Goal: Information Seeking & Learning: Find specific page/section

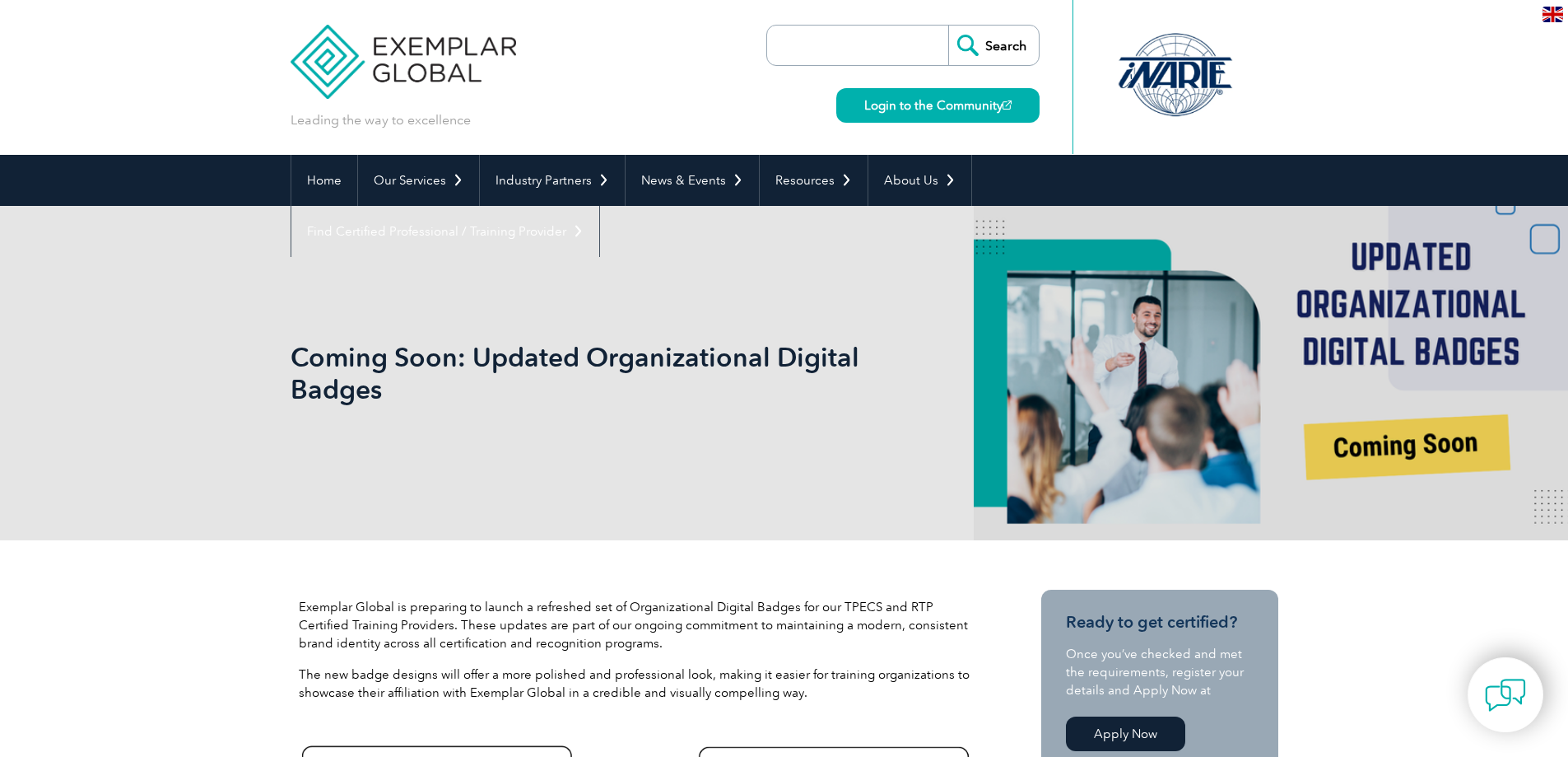
click at [418, 50] on img at bounding box center [404, 49] width 226 height 99
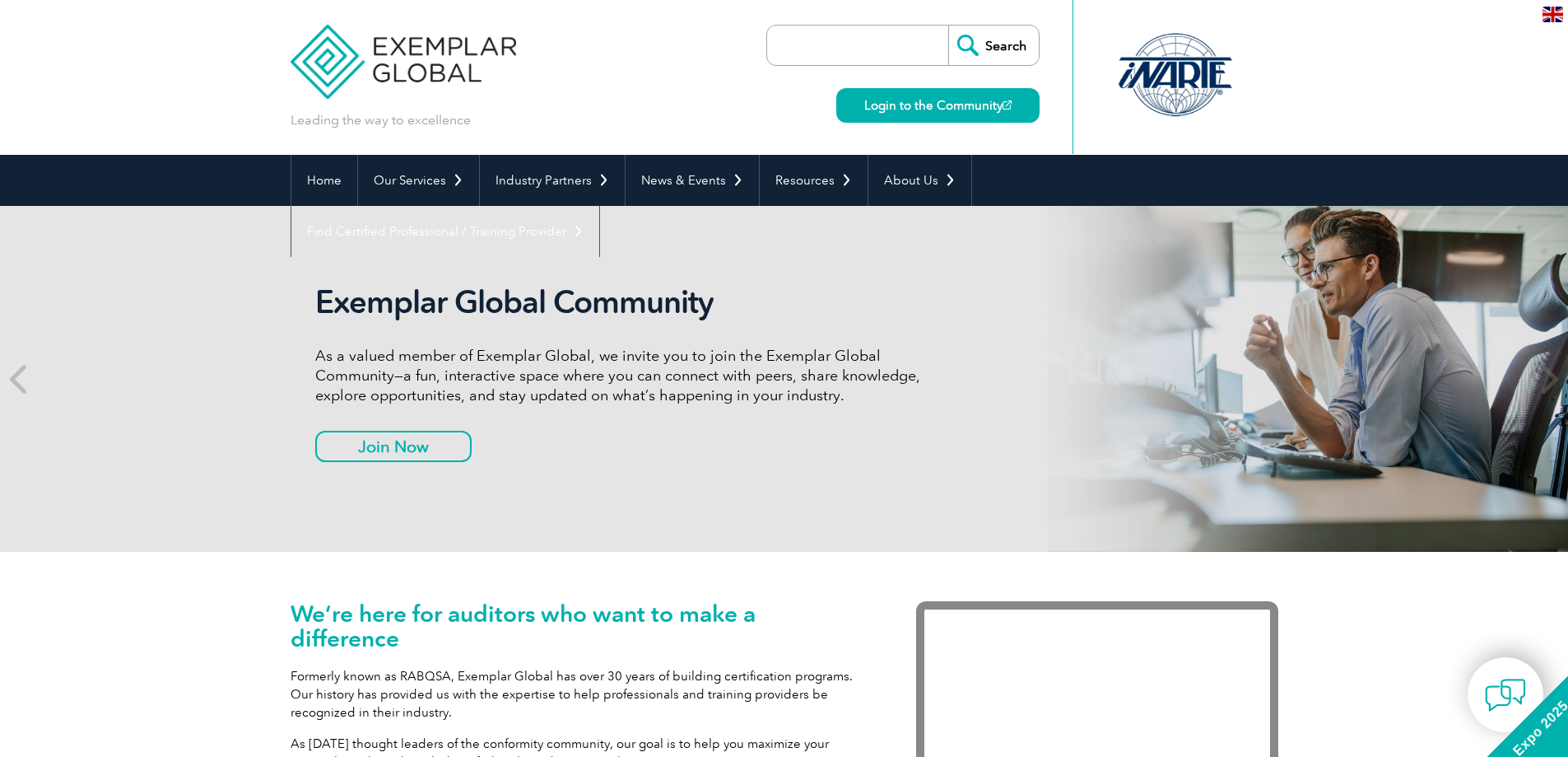
click at [599, 206] on link "Find Certified Professional / Training Provider" at bounding box center [445, 231] width 308 height 51
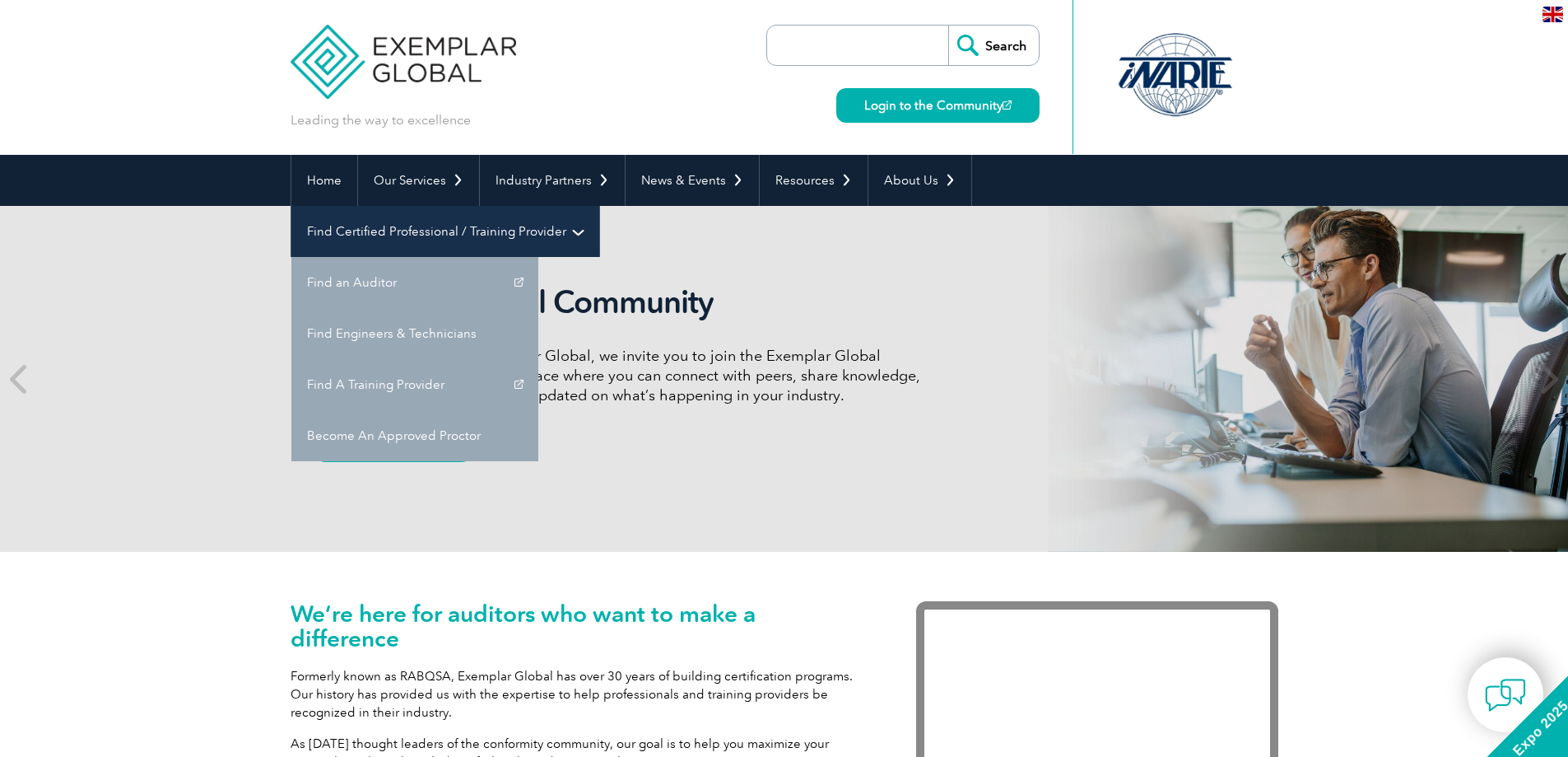
click at [599, 206] on link "Find Certified Professional / Training Provider" at bounding box center [445, 231] width 308 height 51
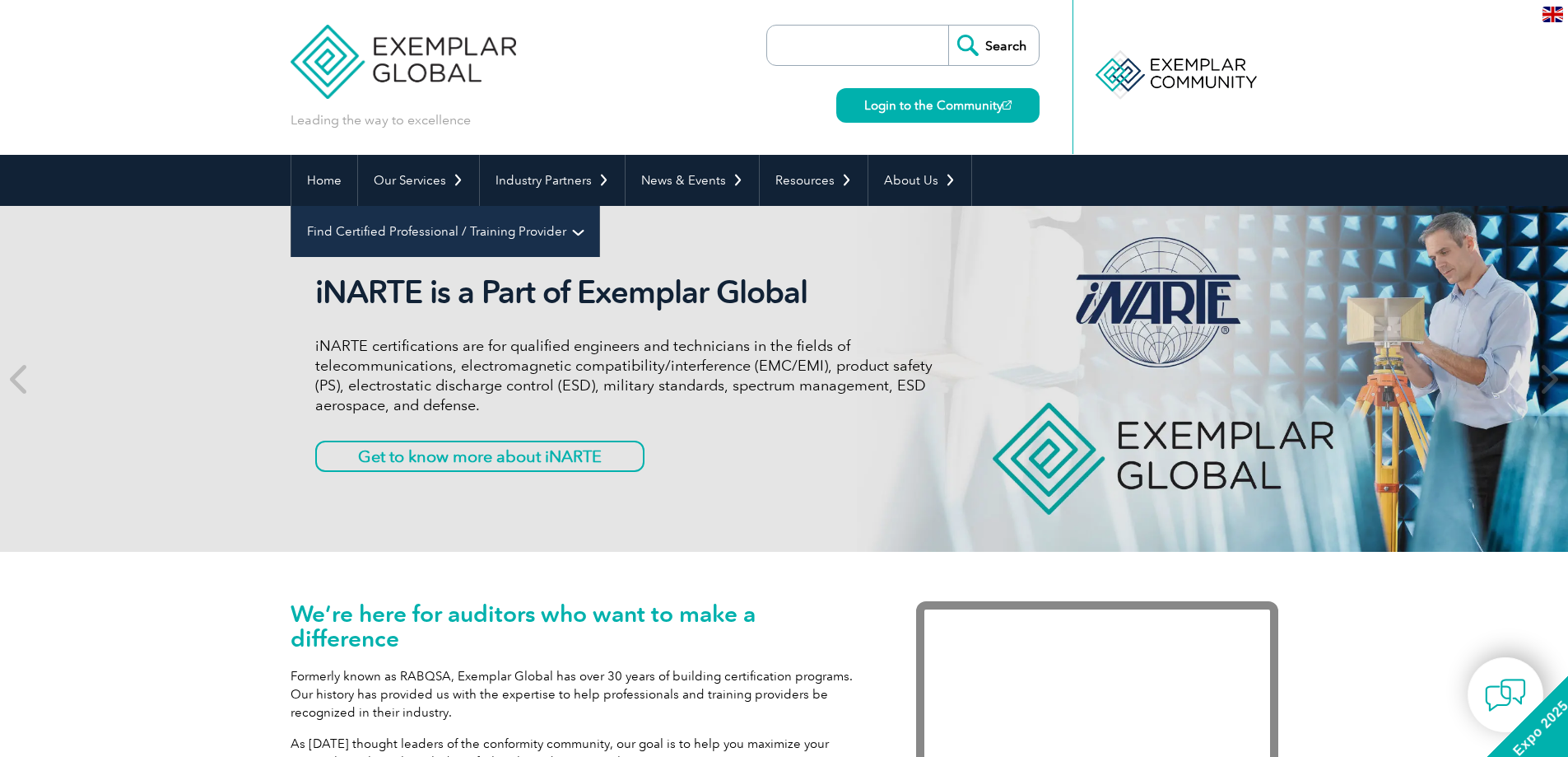
click at [599, 206] on link "Find Certified Professional / Training Provider" at bounding box center [445, 231] width 308 height 51
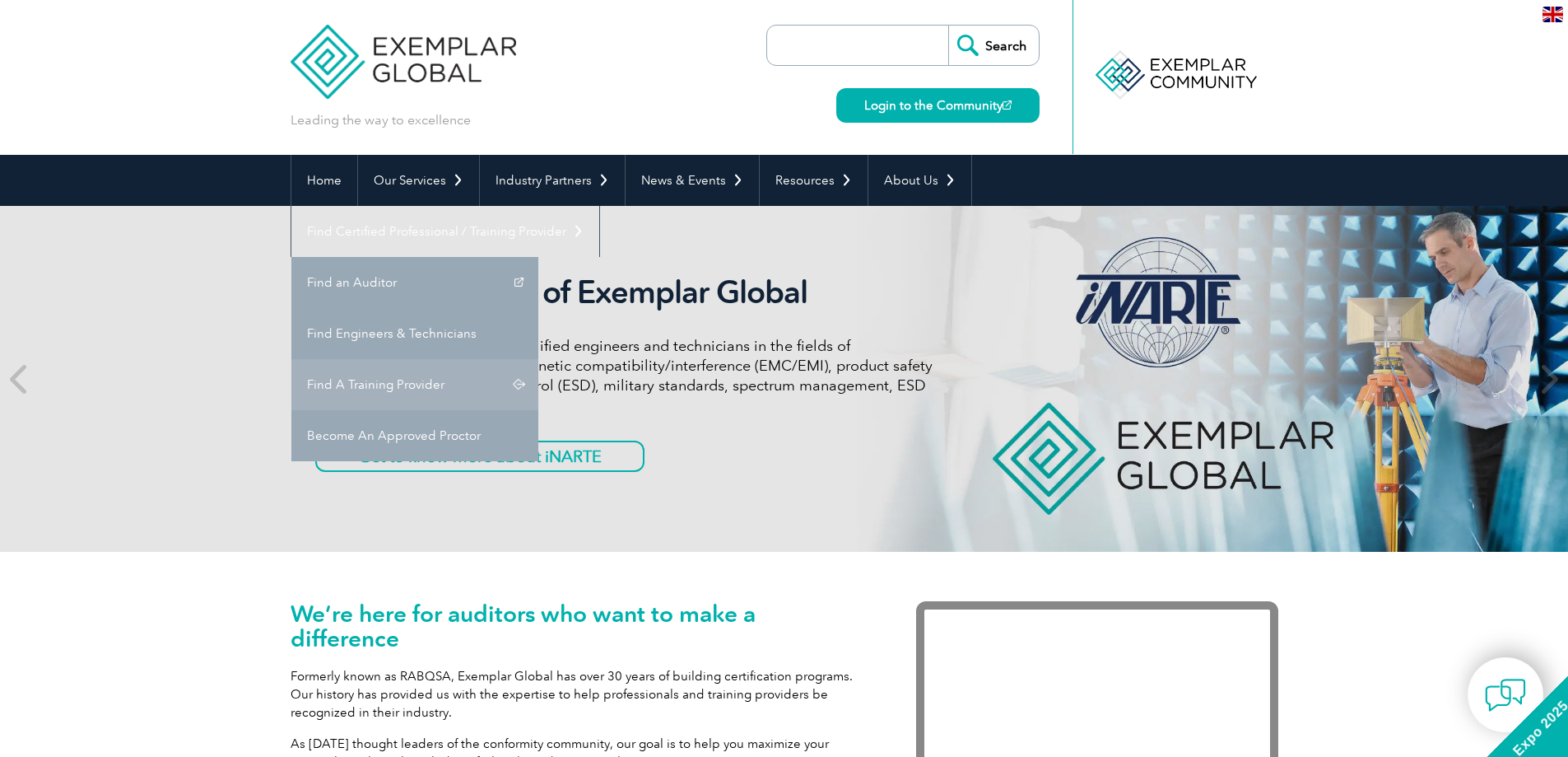
click at [538, 359] on link "Find A Training Provider" at bounding box center [414, 384] width 247 height 51
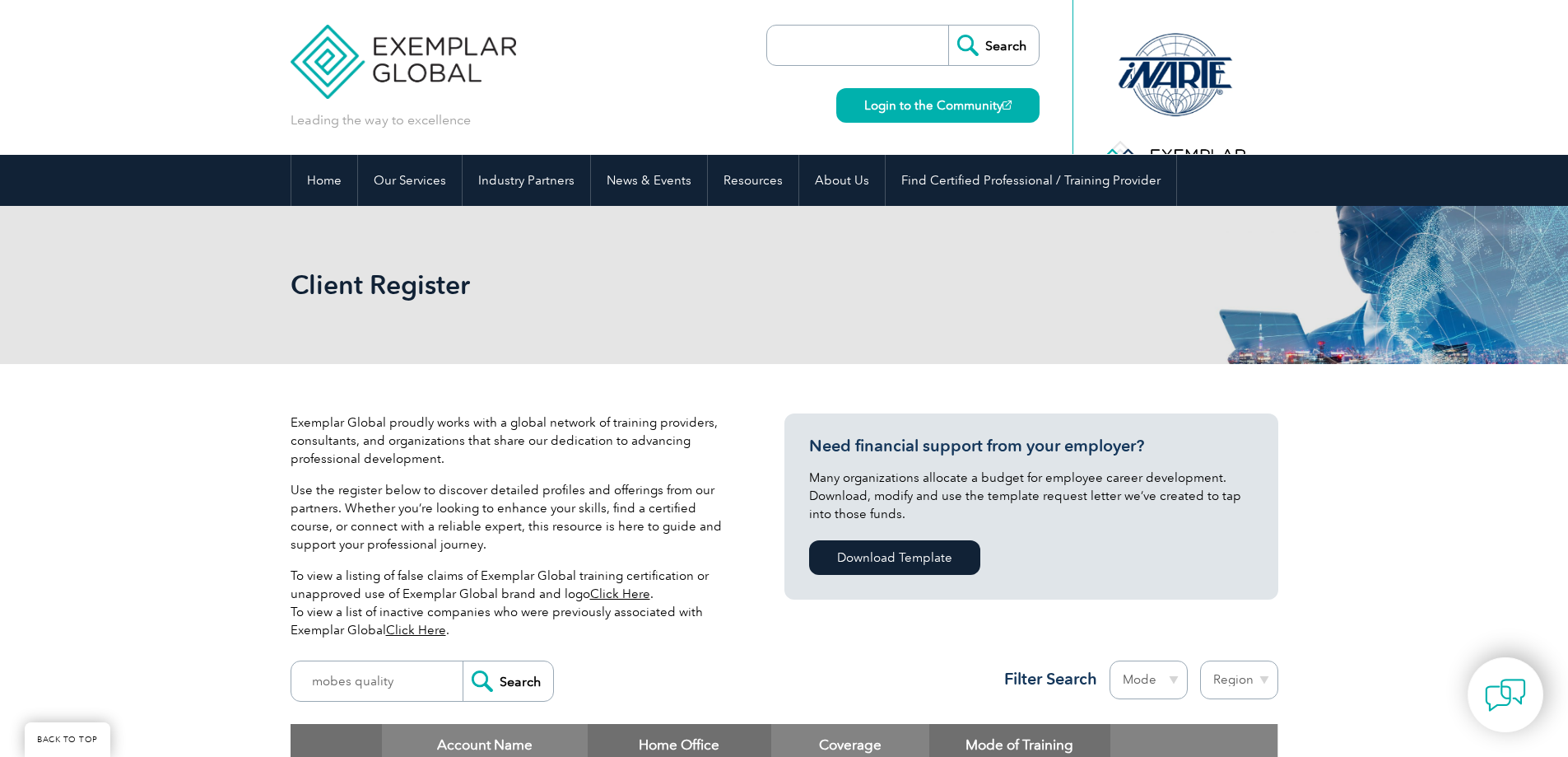
scroll to position [412, 0]
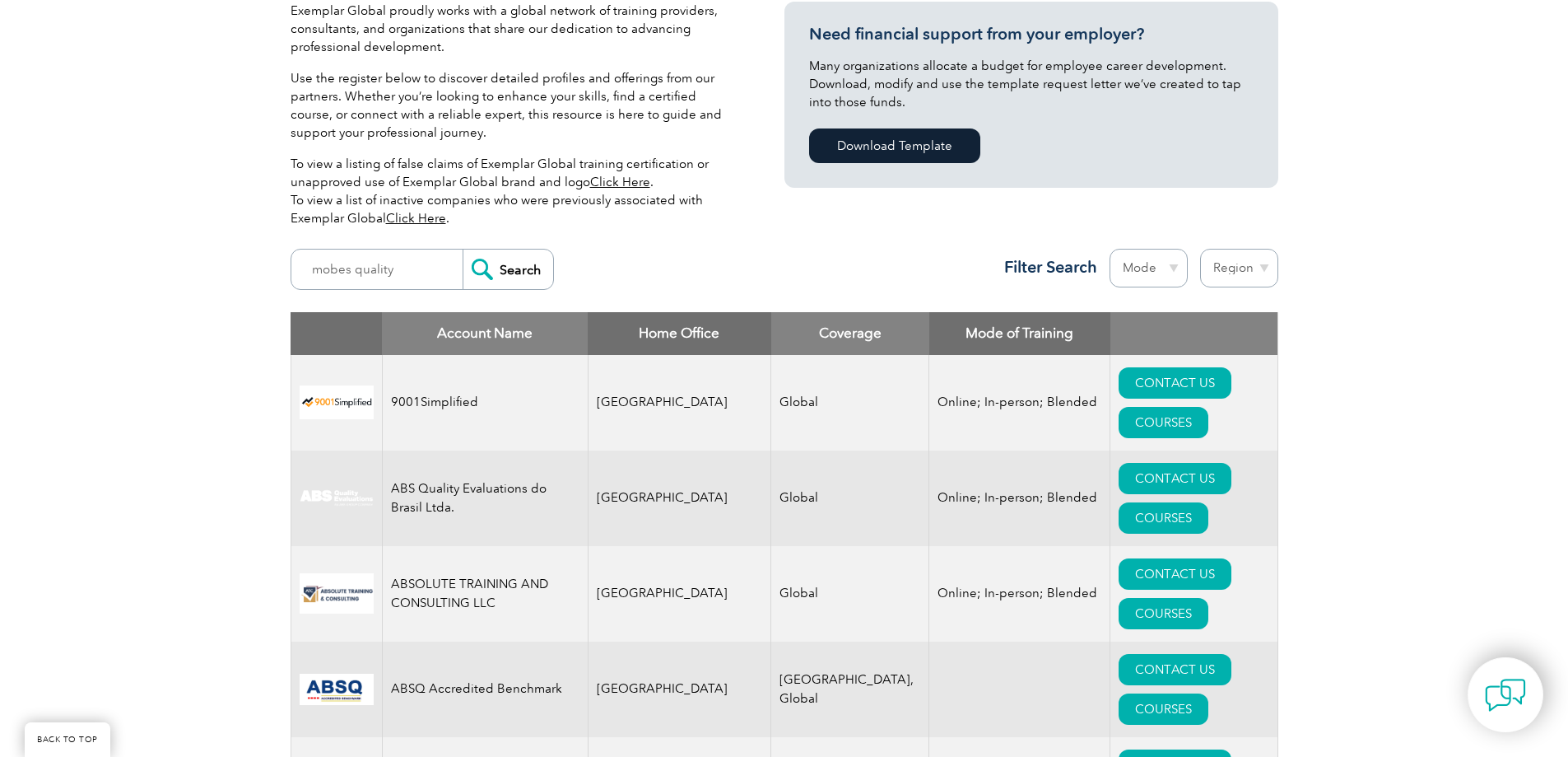
click at [499, 273] on input "Search" at bounding box center [507, 270] width 90 height 40
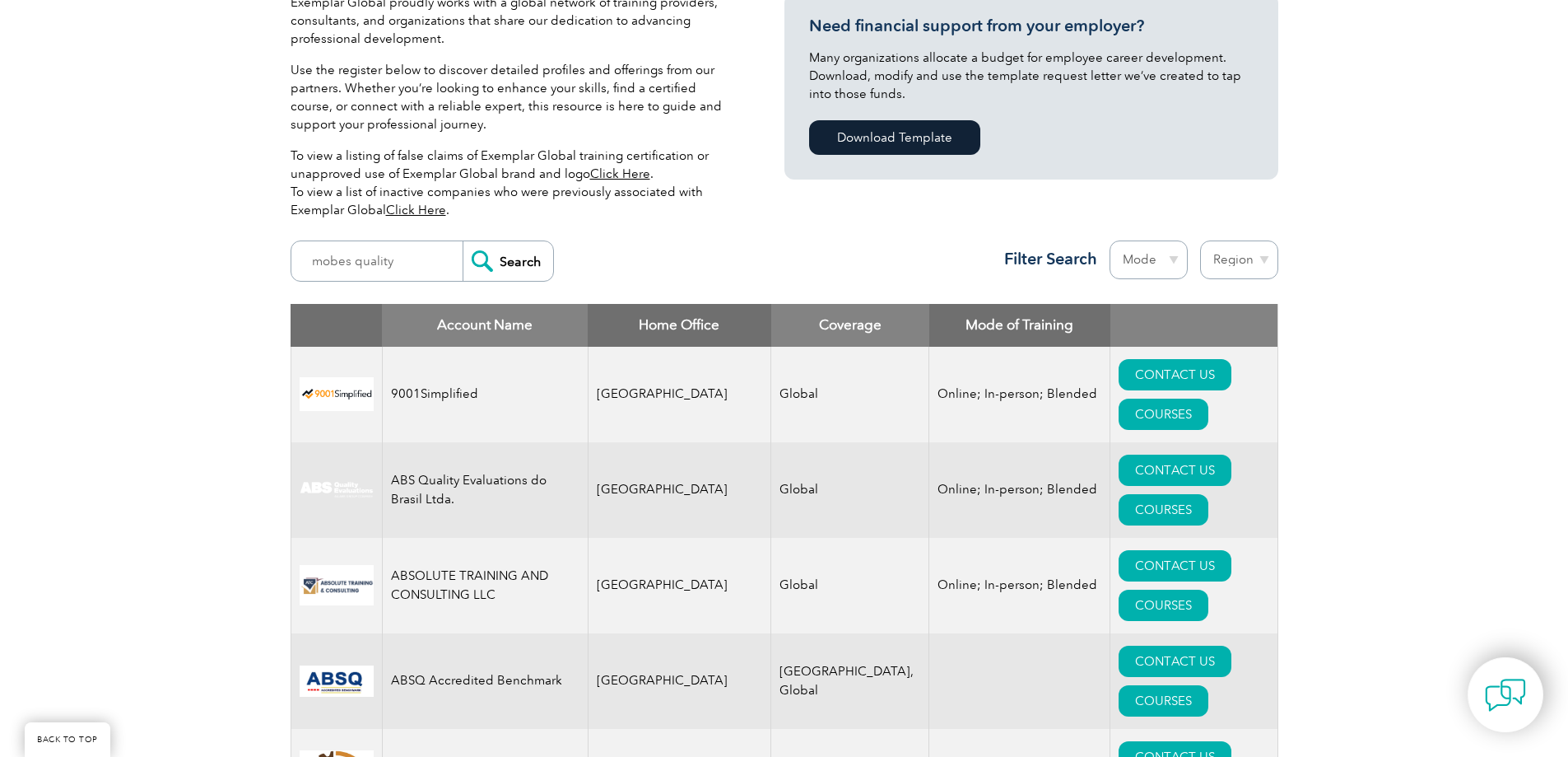
scroll to position [247, 0]
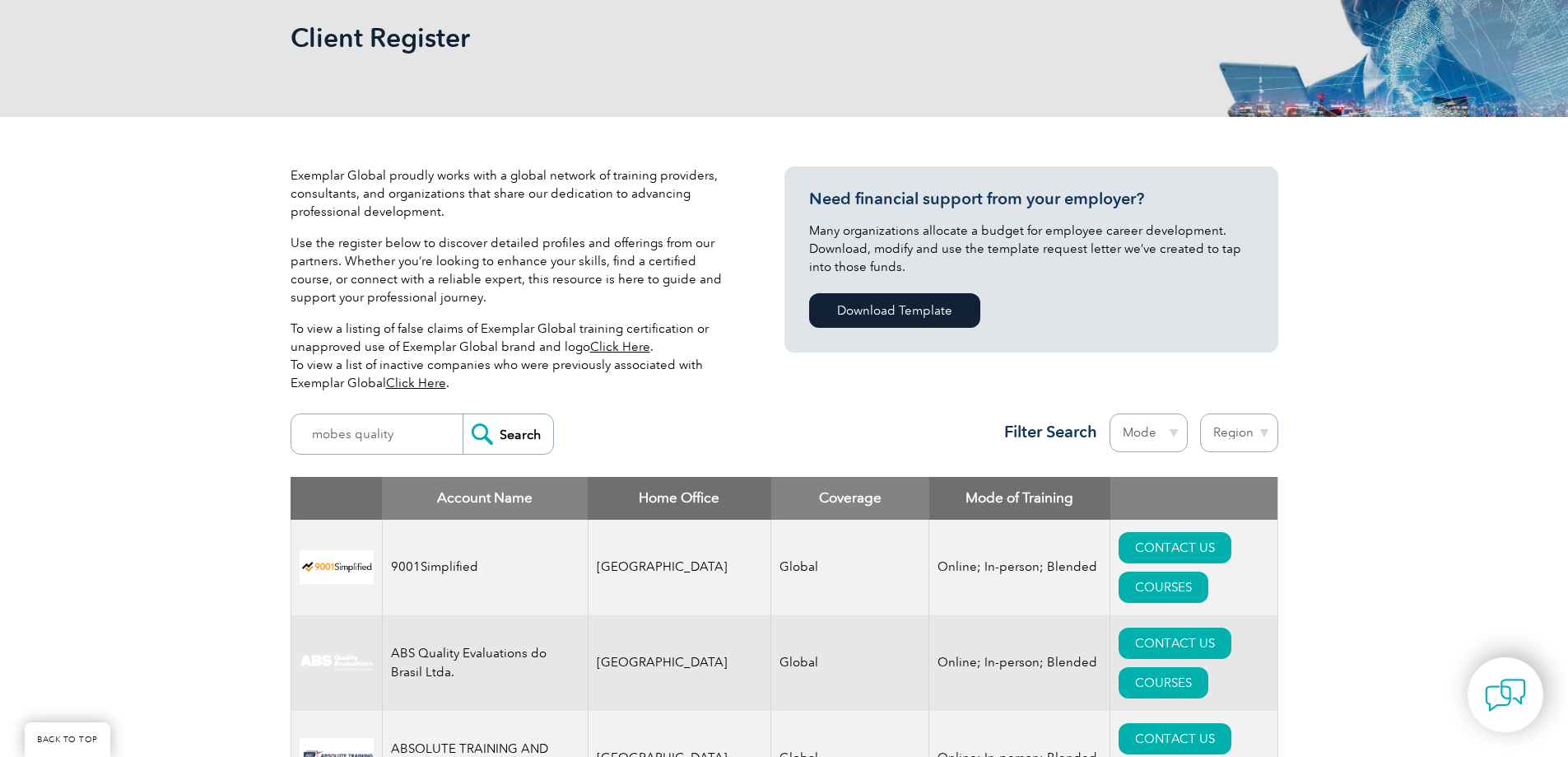
click at [505, 444] on input "Search" at bounding box center [507, 434] width 90 height 40
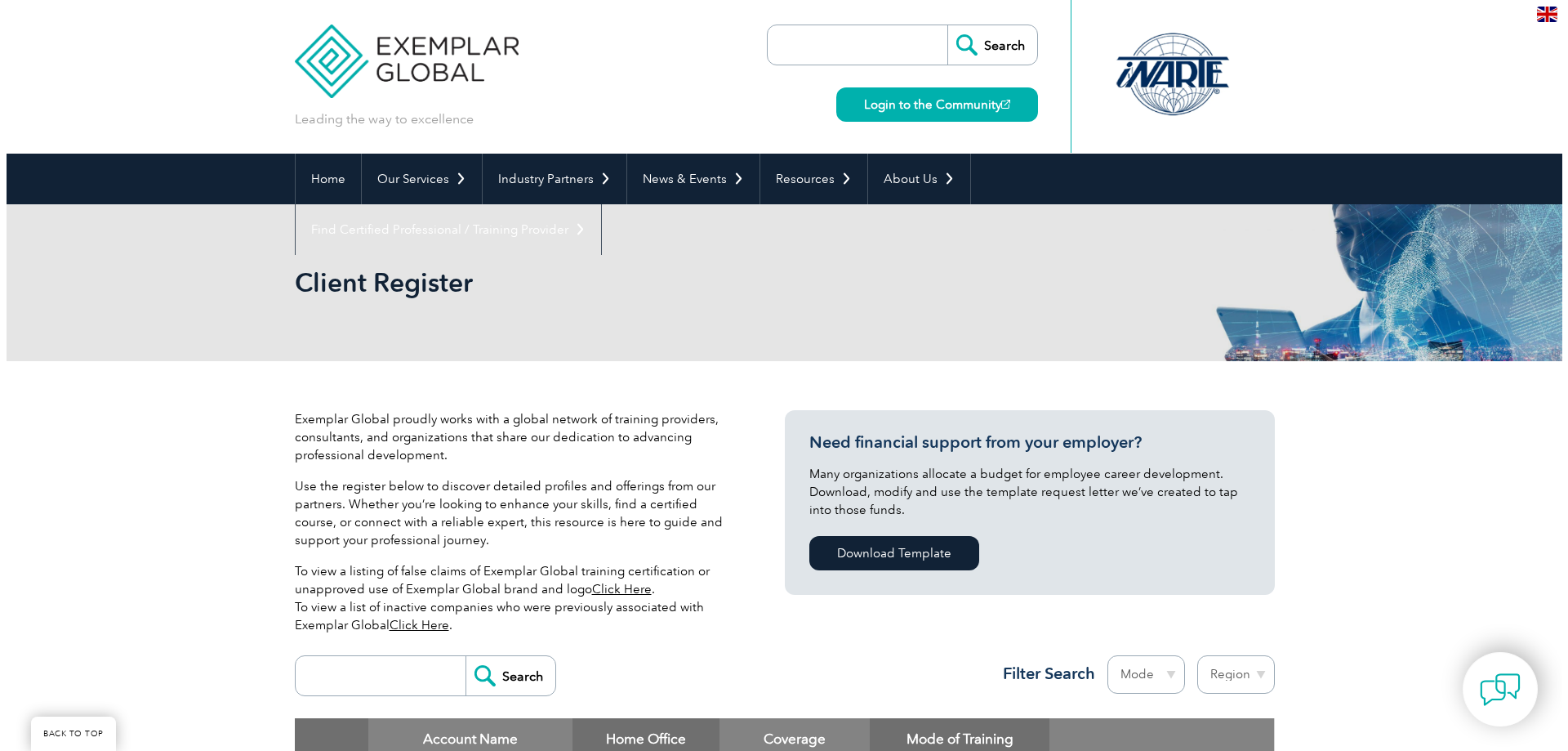
scroll to position [176, 0]
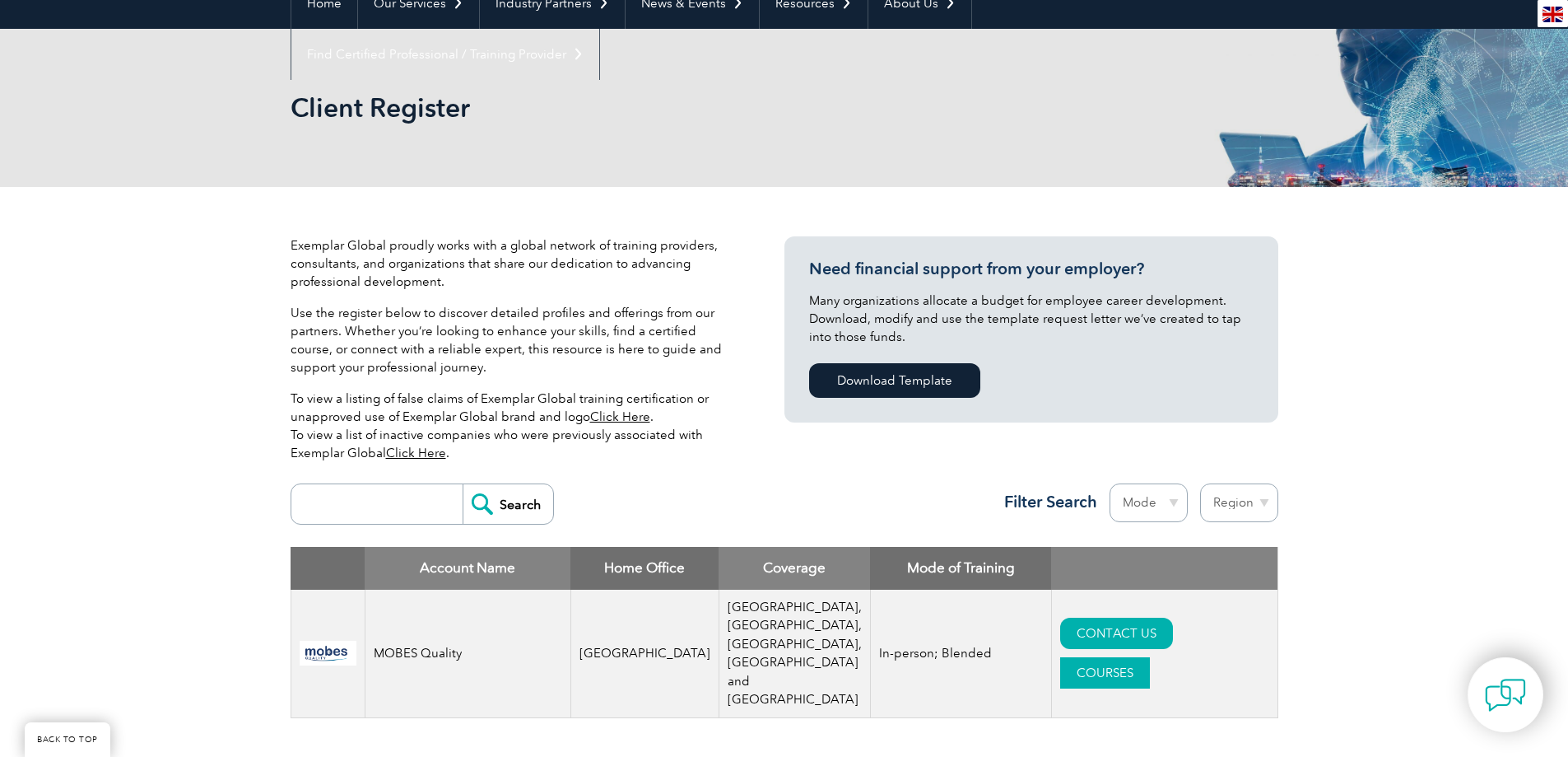
click at [1150, 657] on link "COURSES" at bounding box center [1106, 673] width 90 height 31
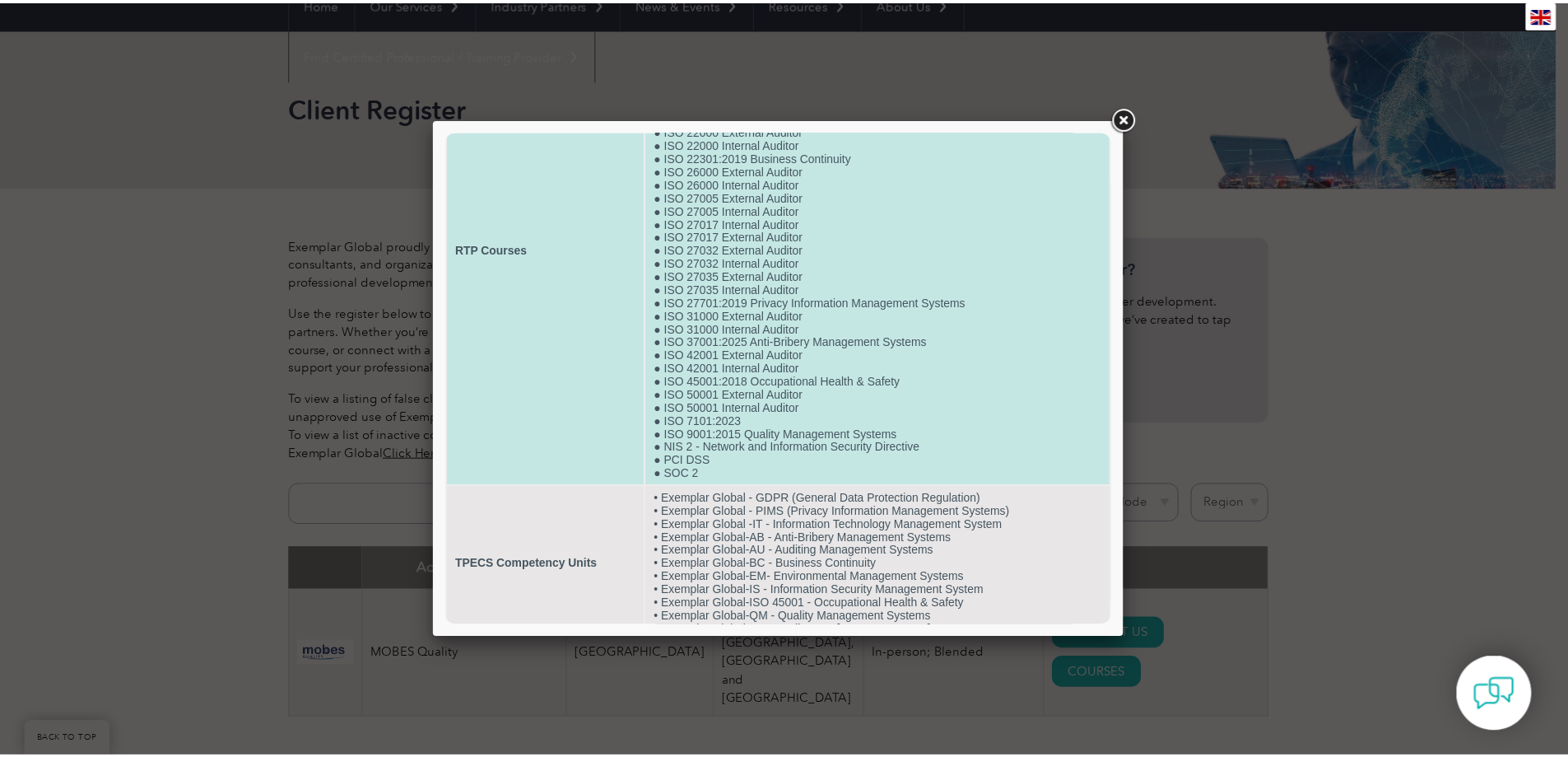
scroll to position [164, 0]
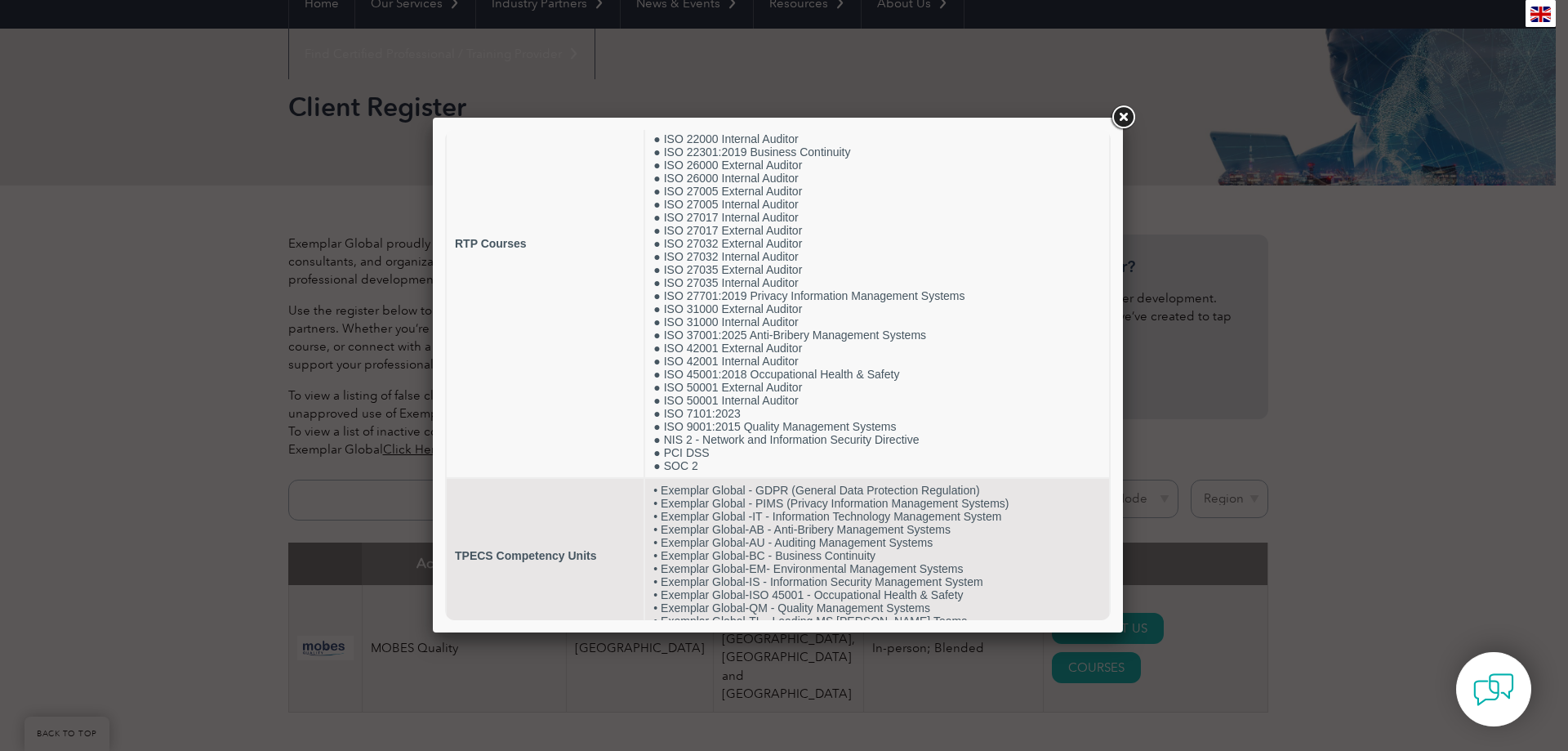
click at [1130, 110] on link at bounding box center [1122, 117] width 29 height 29
